Goal: Use online tool/utility: Utilize a website feature to perform a specific function

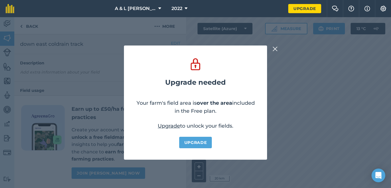
click at [276, 49] on img at bounding box center [275, 49] width 5 height 7
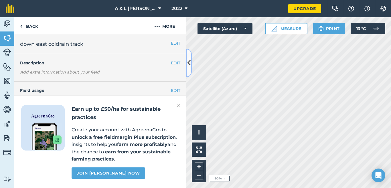
click at [191, 67] on button at bounding box center [189, 63] width 6 height 29
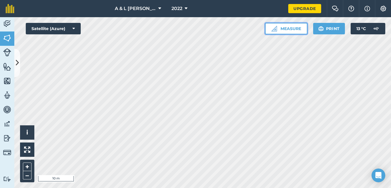
click at [298, 30] on button "Measure" at bounding box center [286, 28] width 42 height 11
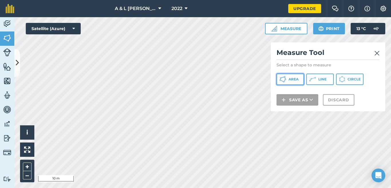
click at [297, 78] on span "Area" at bounding box center [294, 79] width 10 height 5
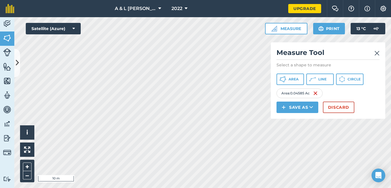
click at [379, 50] on img at bounding box center [377, 53] width 5 height 7
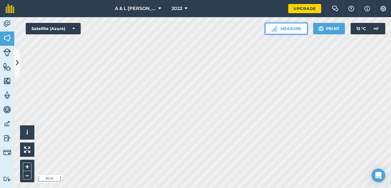
click at [290, 27] on button "Measure" at bounding box center [286, 28] width 42 height 11
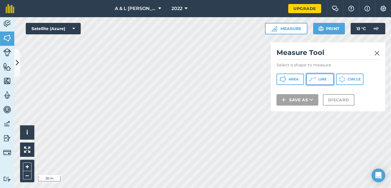
click at [315, 80] on icon at bounding box center [312, 79] width 7 height 7
click at [378, 52] on img at bounding box center [377, 53] width 5 height 7
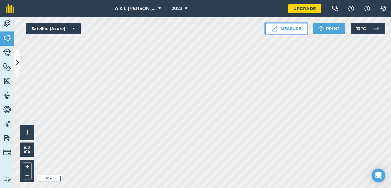
click at [300, 24] on button "Measure" at bounding box center [286, 28] width 42 height 11
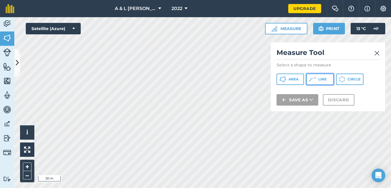
click at [318, 79] on span "Line" at bounding box center [322, 79] width 8 height 5
click at [378, 52] on img at bounding box center [377, 53] width 5 height 7
